Goal: Task Accomplishment & Management: Manage account settings

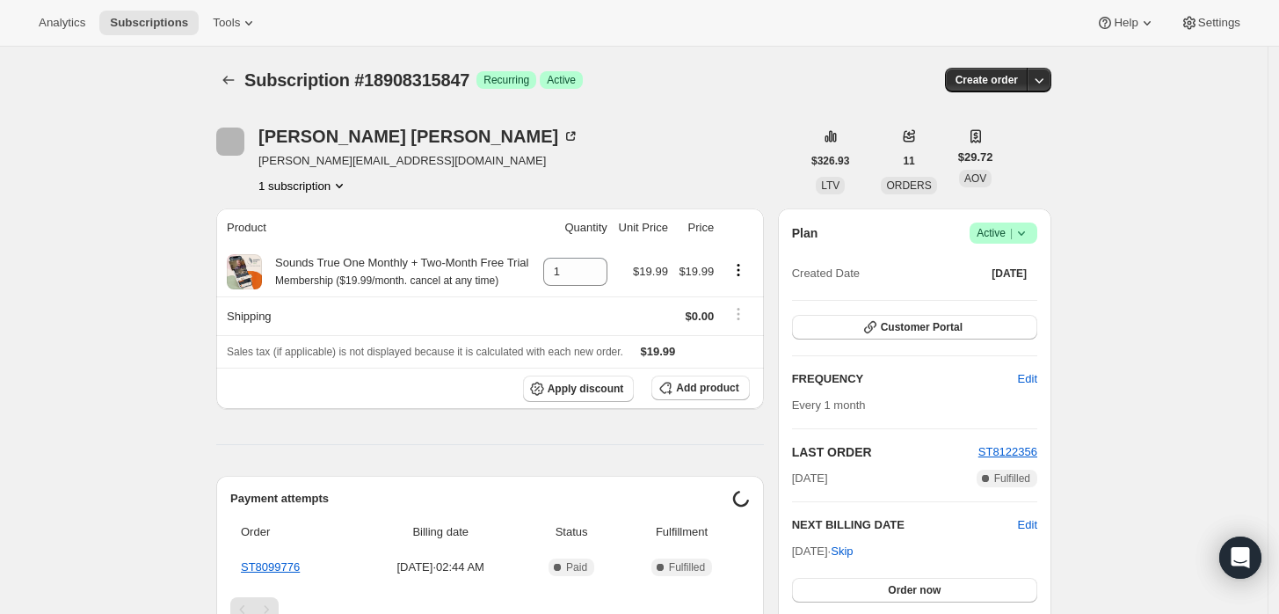
click at [1025, 234] on icon at bounding box center [1021, 233] width 7 height 4
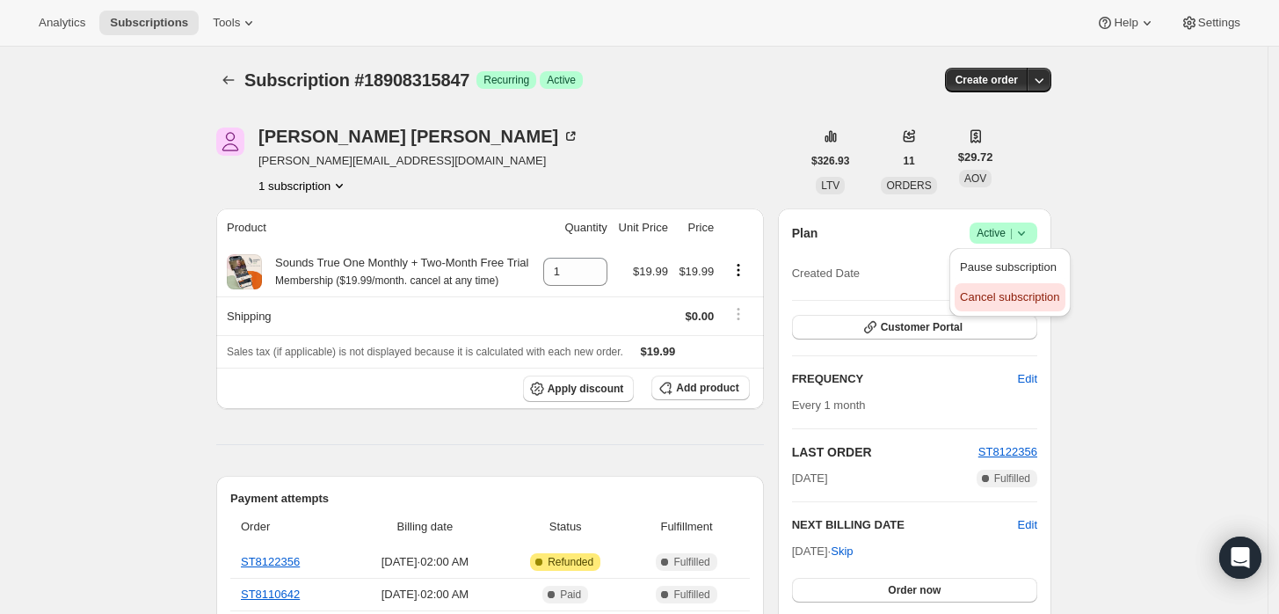
click at [995, 295] on span "Cancel subscription" at bounding box center [1009, 296] width 99 height 13
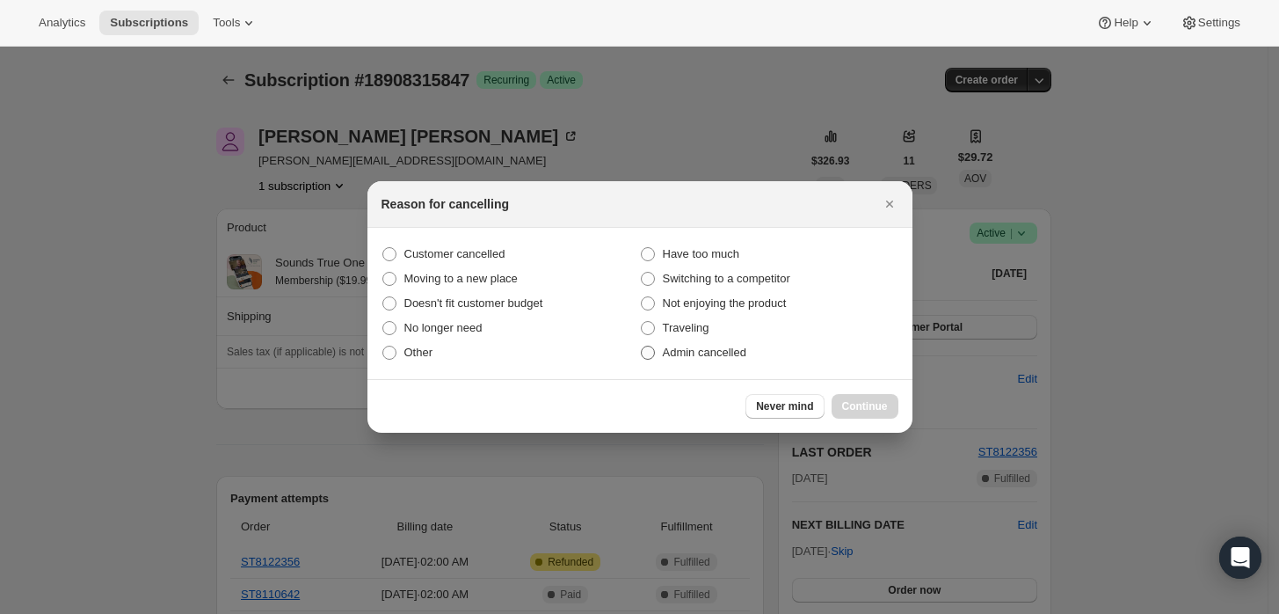
click at [726, 342] on label "Admin cancelled" at bounding box center [769, 352] width 259 height 25
click at [642, 346] on input "Admin cancelled" at bounding box center [641, 346] width 1 height 1
radio input "true"
click at [882, 400] on span "Continue" at bounding box center [865, 406] width 46 height 14
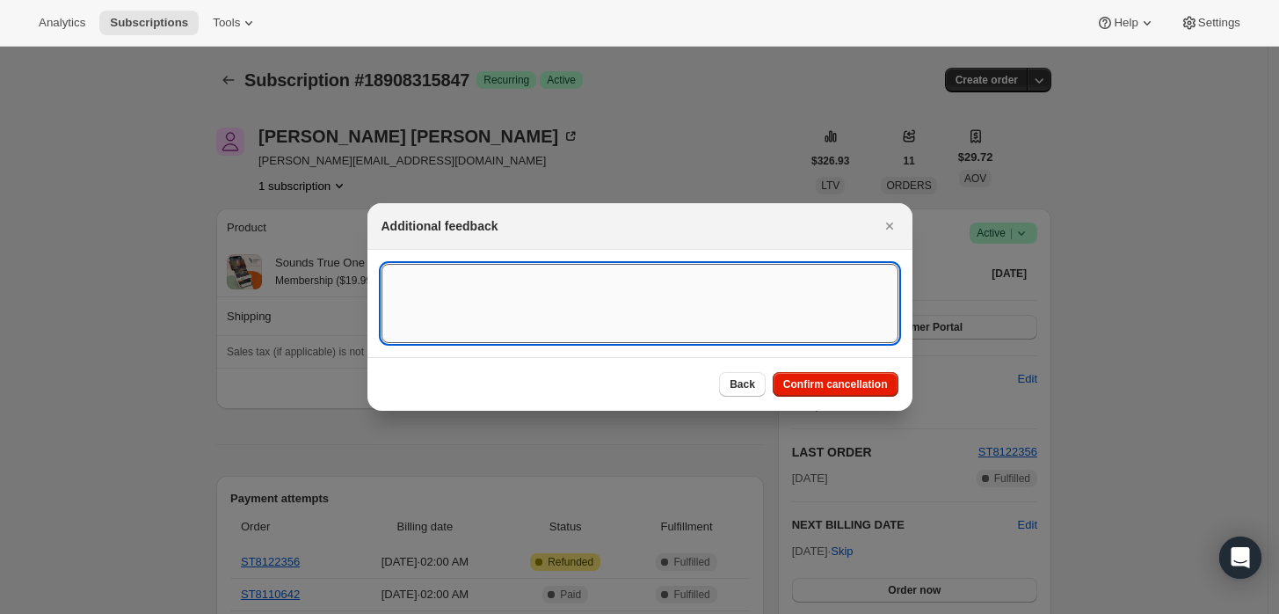
click at [714, 306] on textarea ":rbj:" at bounding box center [640, 303] width 517 height 79
type textarea "Cuztom"
type textarea "customer requested cancellation and refund."
click at [858, 382] on span "Confirm cancellation" at bounding box center [836, 384] width 105 height 14
